Goal: Task Accomplishment & Management: Complete application form

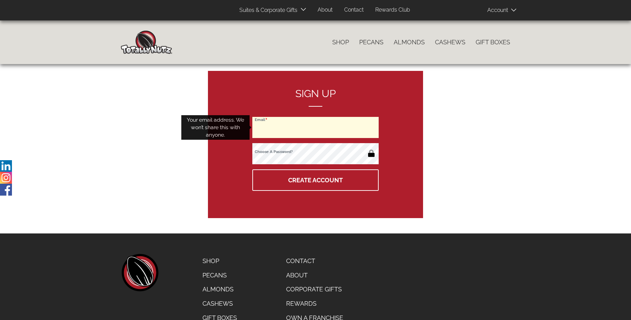
click at [315, 128] on input "Email" at bounding box center [315, 127] width 126 height 21
type input "[EMAIL_ADDRESS][PERSON_NAME][DOMAIN_NAME]"
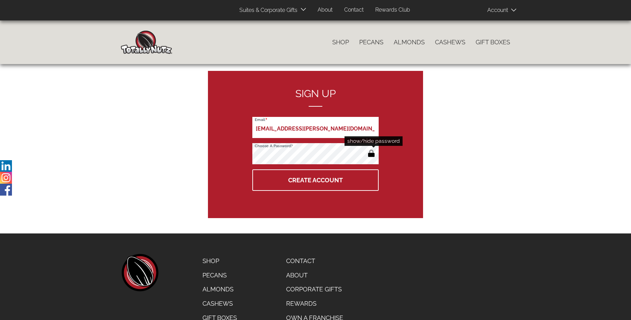
click at [371, 154] on button "button" at bounding box center [371, 154] width 11 height 11
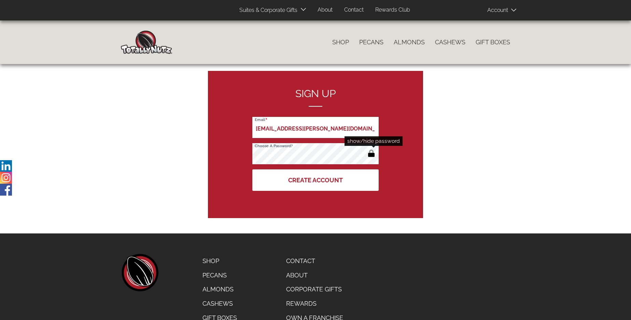
click at [315, 180] on button "Create Account" at bounding box center [315, 181] width 126 height 22
